Goal: Subscribe to service/newsletter

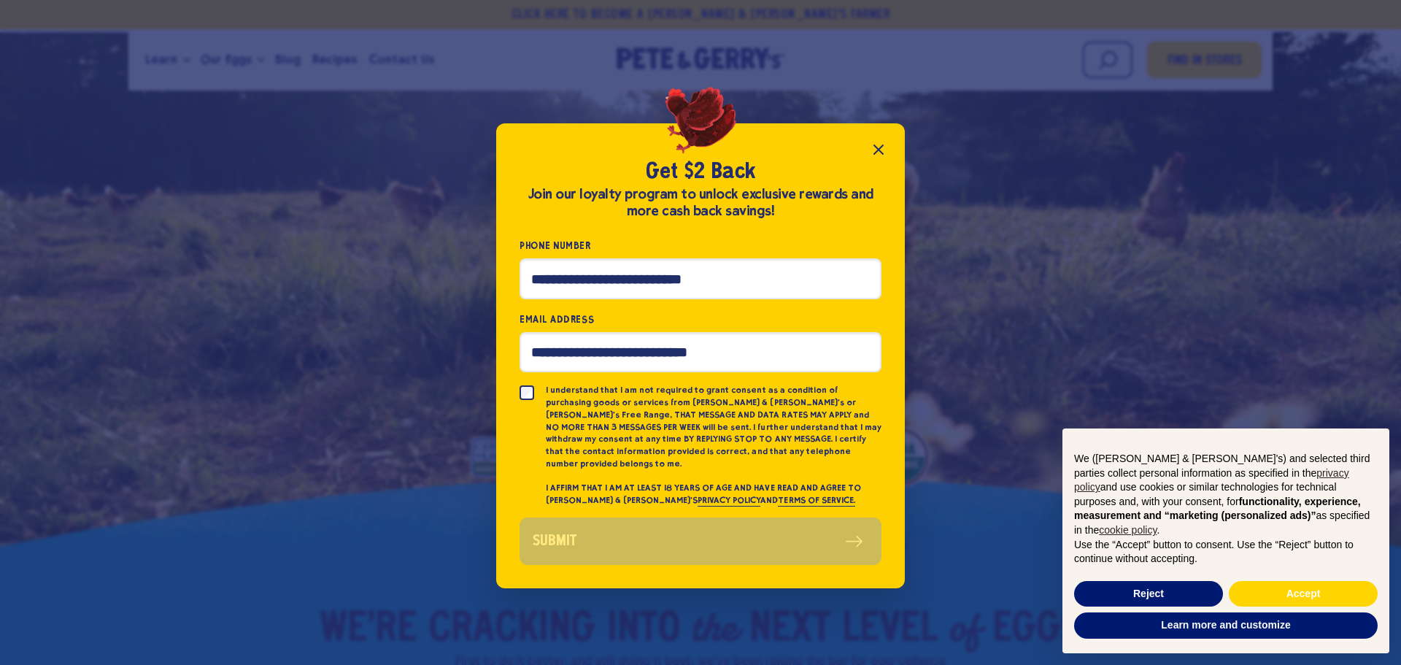
click at [880, 158] on icon "Close popup" at bounding box center [879, 150] width 18 height 18
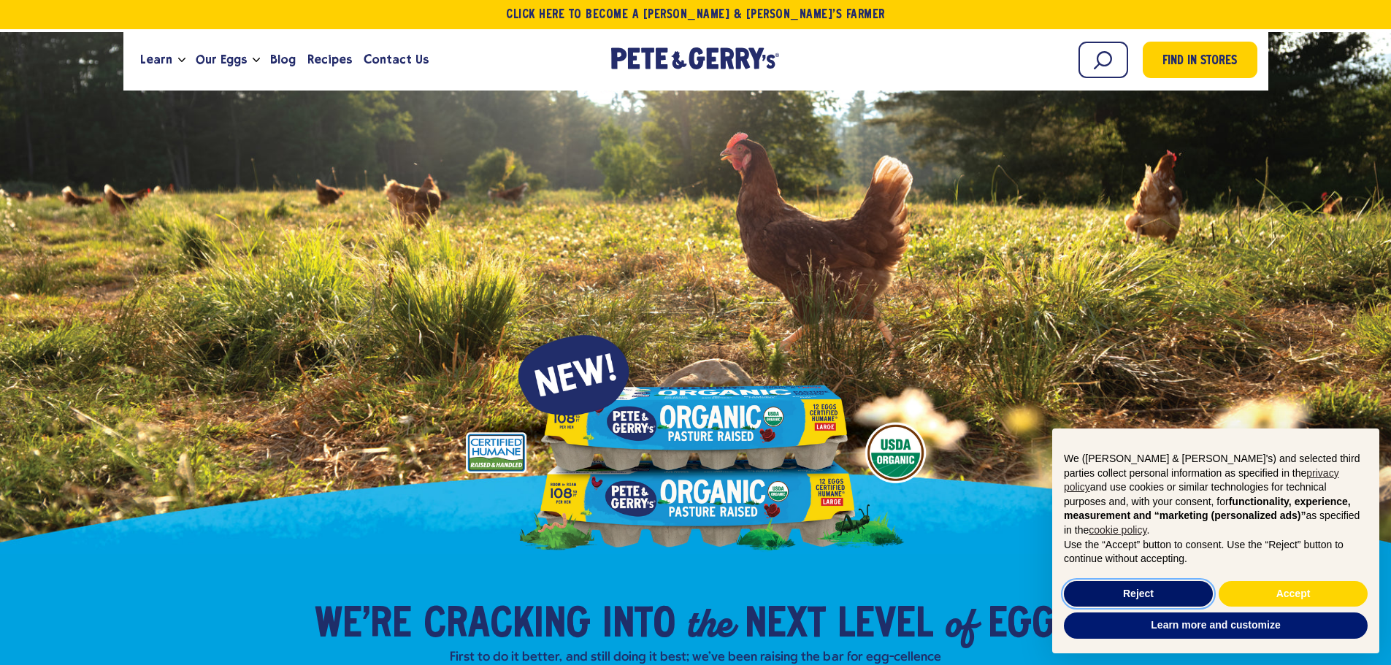
click at [1143, 585] on button "Reject" at bounding box center [1138, 594] width 149 height 26
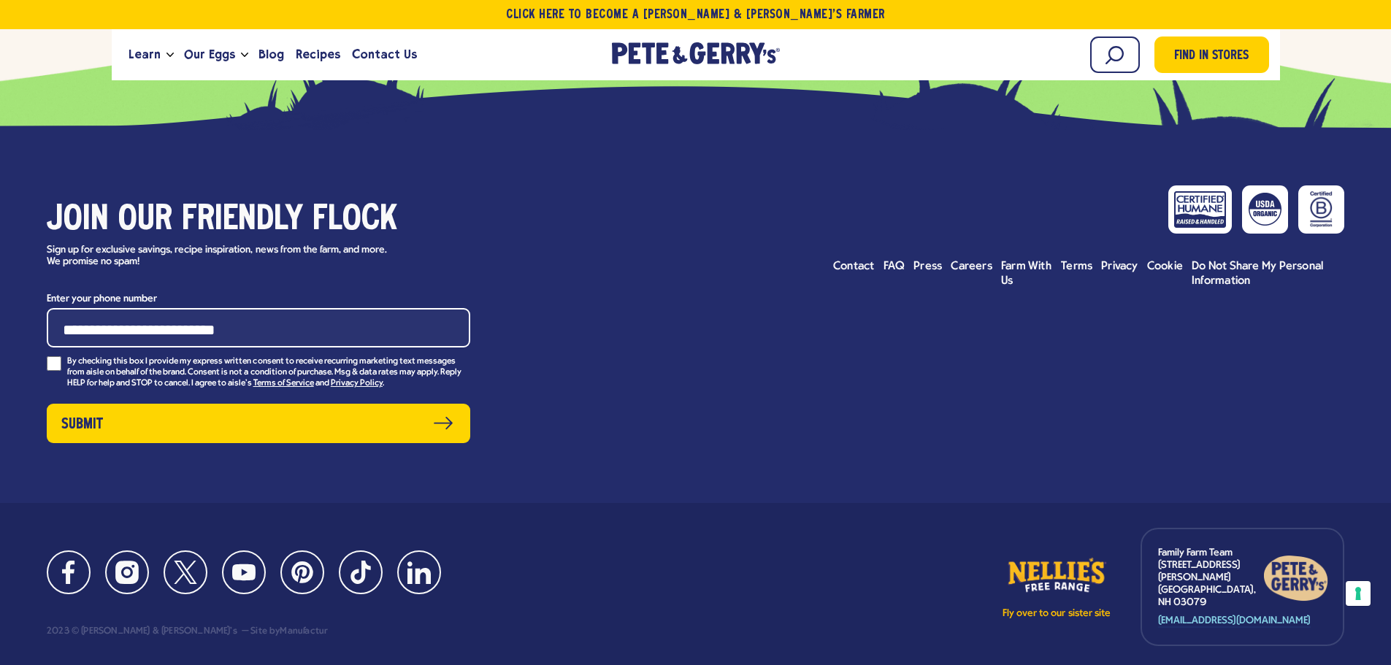
scroll to position [7419, 0]
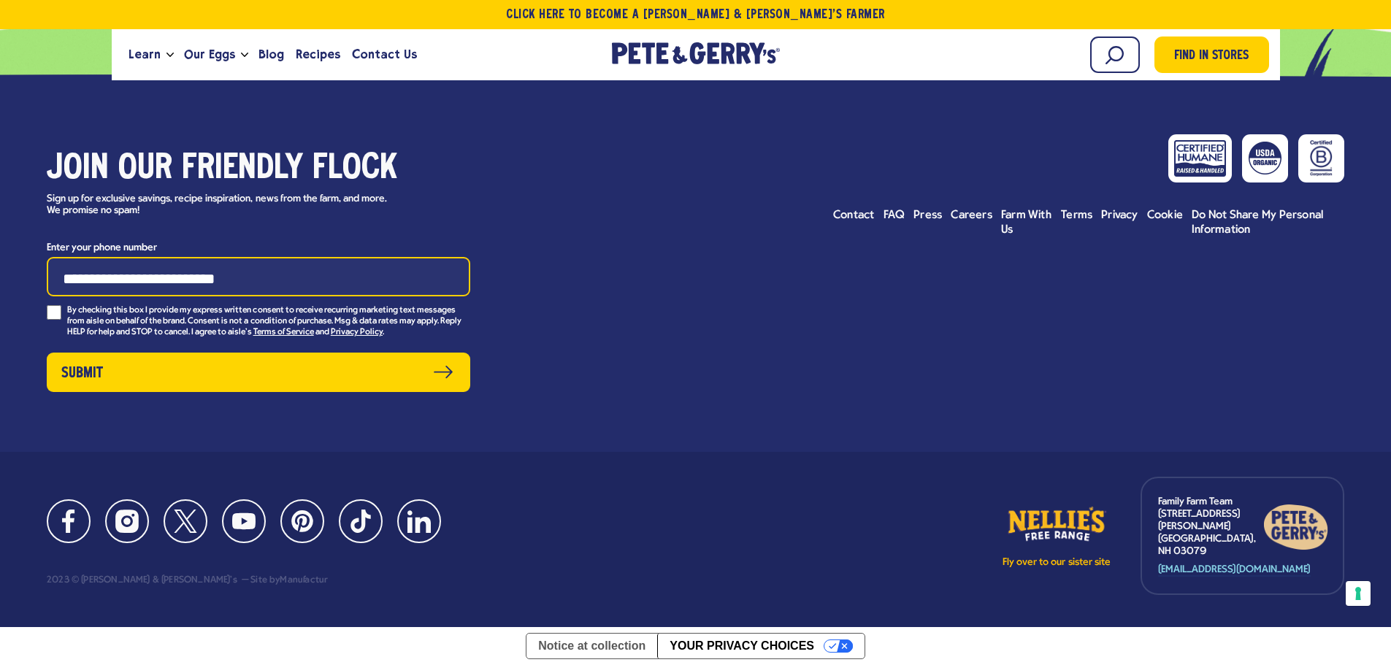
click at [177, 296] on input "Enter your phone number" at bounding box center [258, 276] width 423 height 39
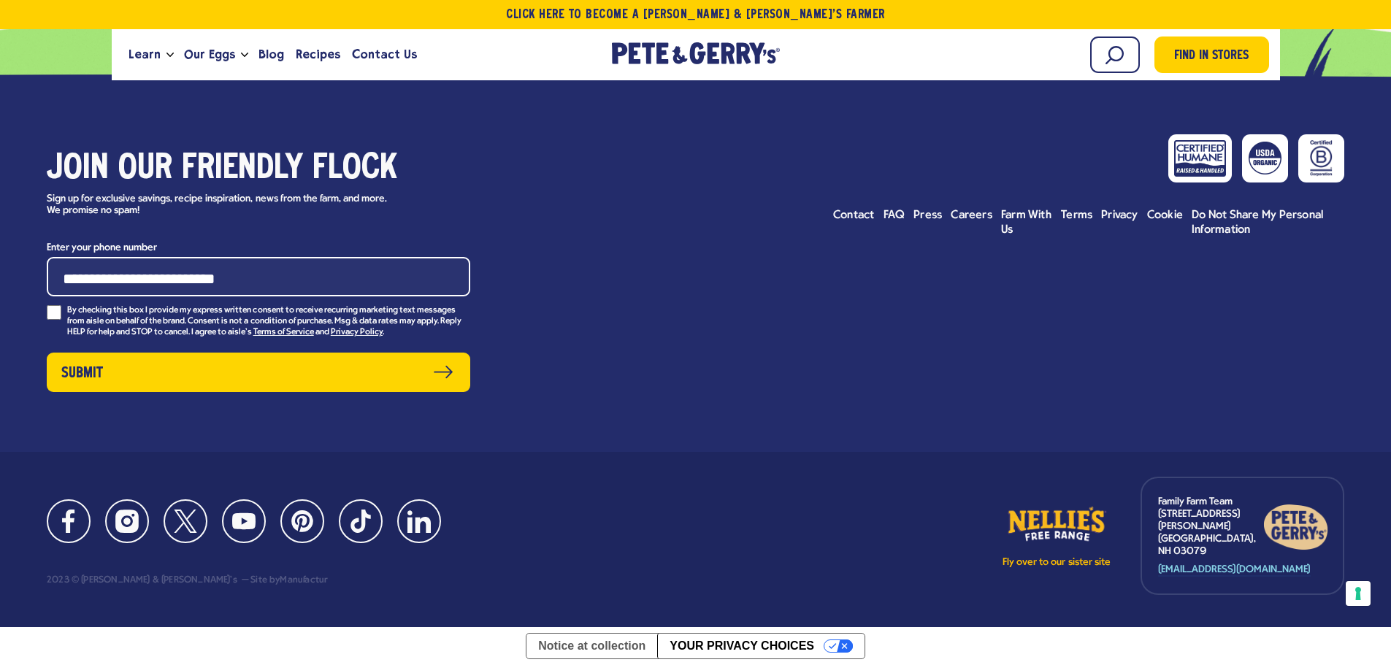
click at [298, 218] on p "Sign up for exclusive savings, recipe inspiration, news from the farm, and more…" at bounding box center [224, 205] width 354 height 25
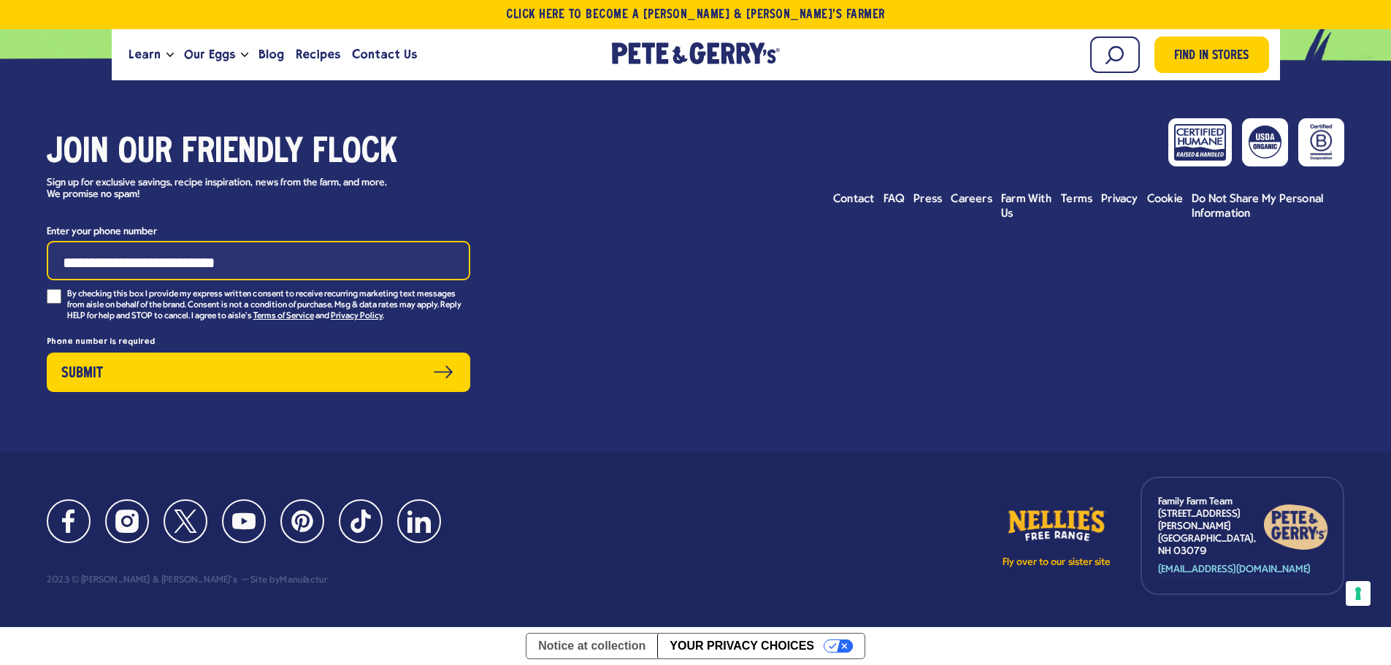
click at [265, 277] on input "Enter your phone number" at bounding box center [258, 260] width 423 height 39
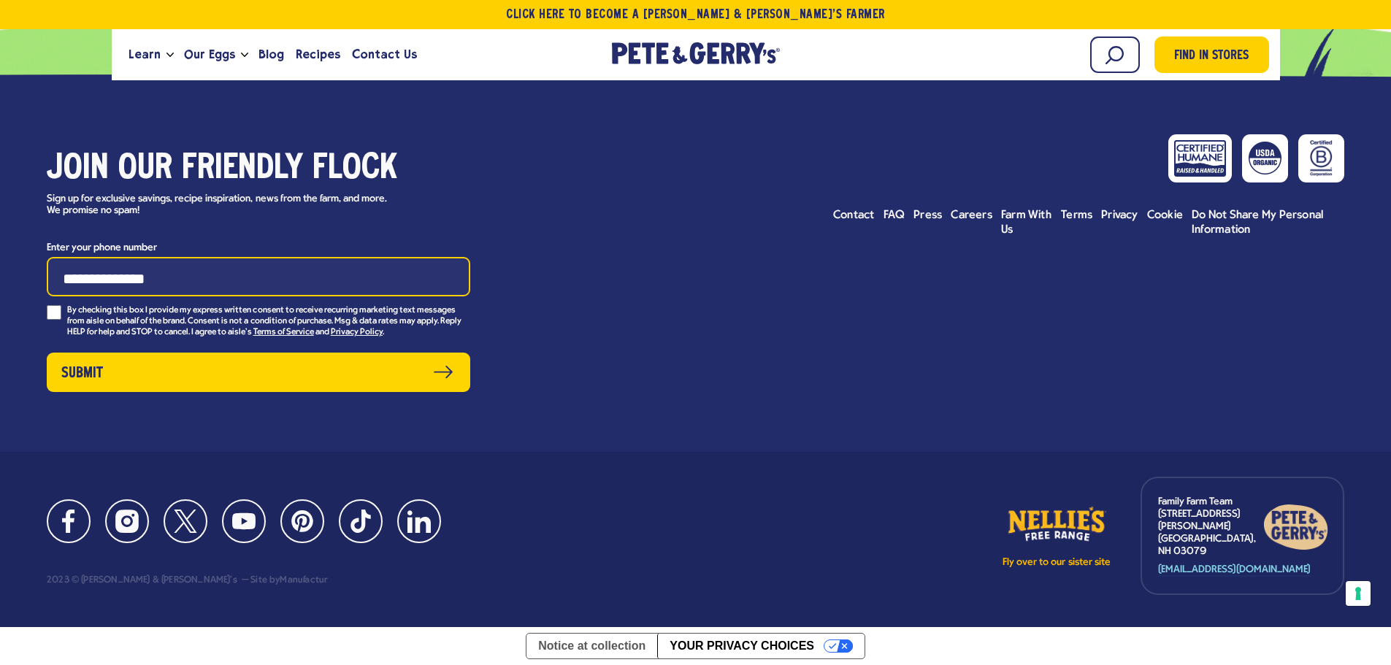
type input "**********"
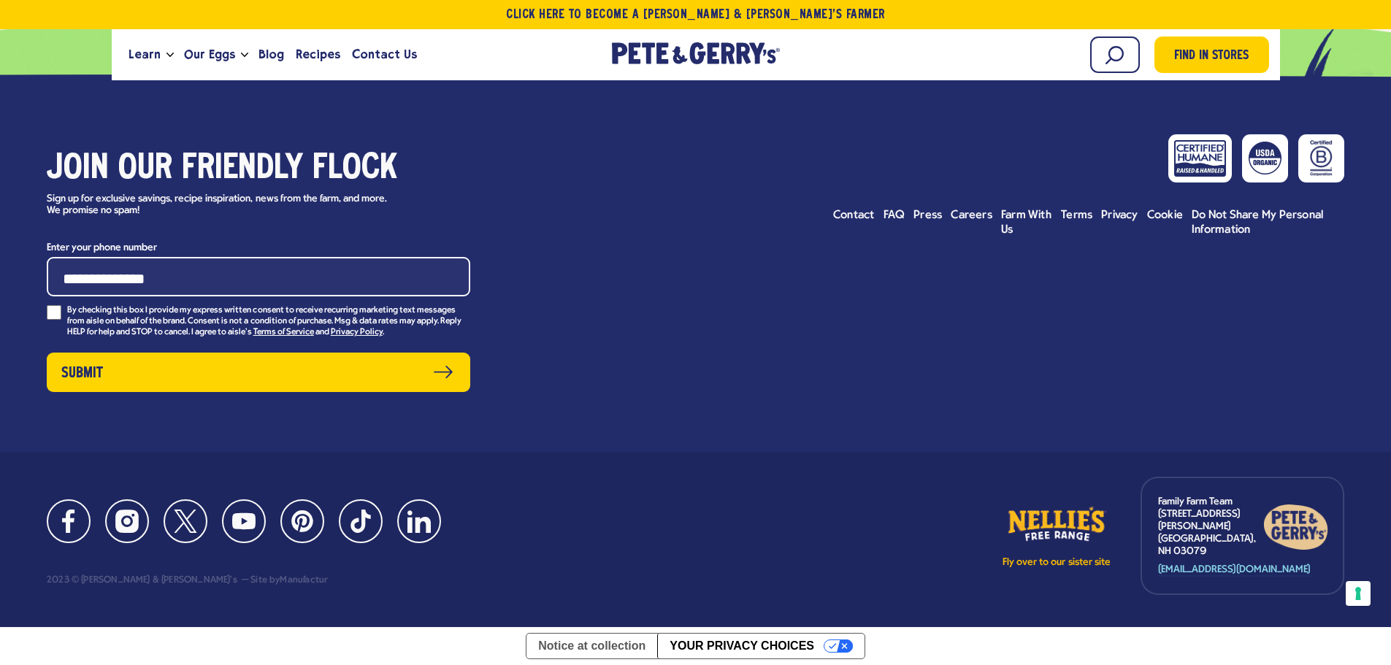
click at [174, 324] on p "By checking this box I provide my express written consent to receive recurring …" at bounding box center [268, 321] width 403 height 33
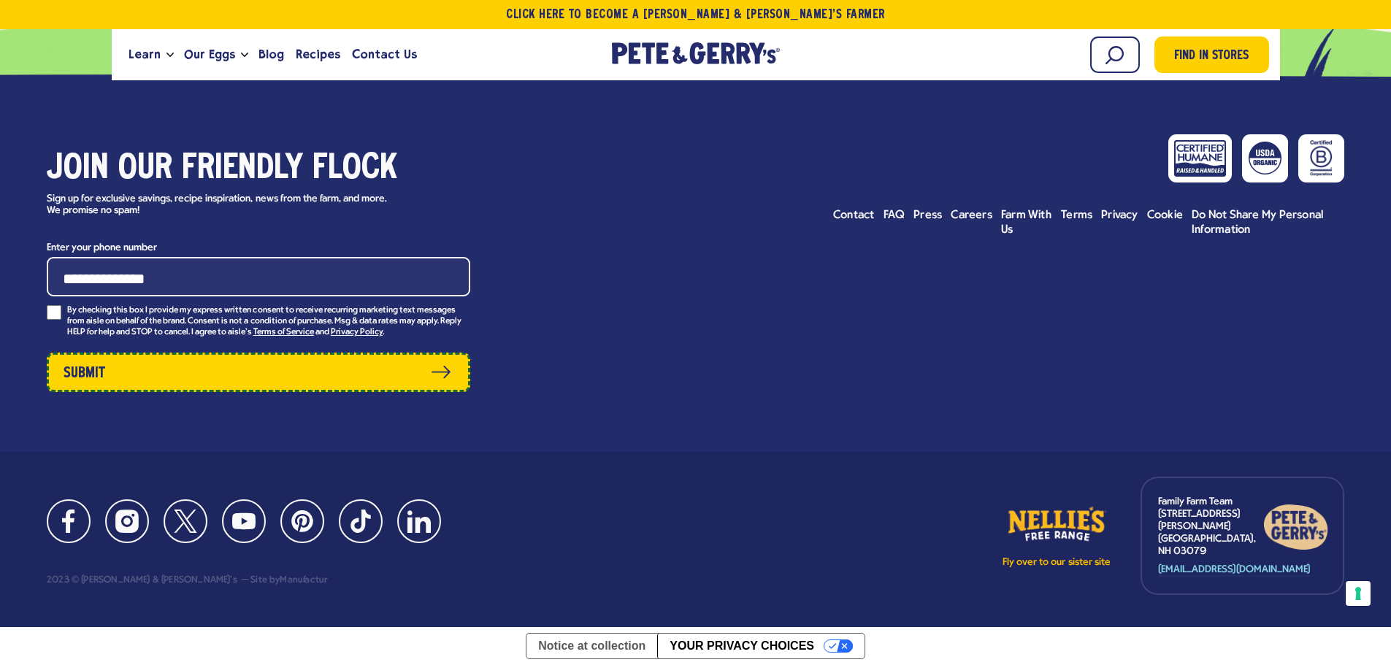
click at [447, 388] on button "Submit" at bounding box center [258, 372] width 423 height 39
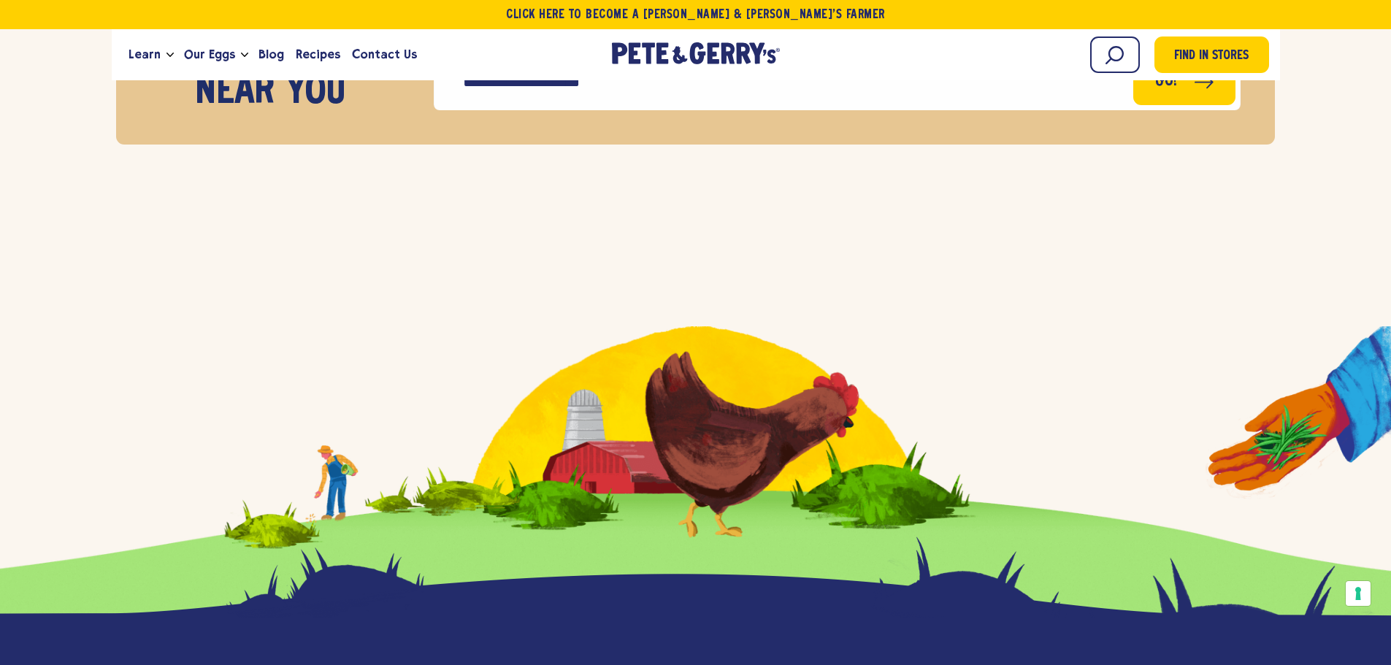
scroll to position [6704, 0]
